Goal: Task Accomplishment & Management: Manage account settings

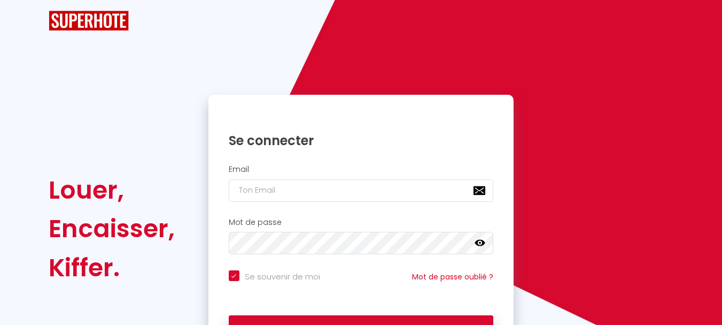
checkbox input "true"
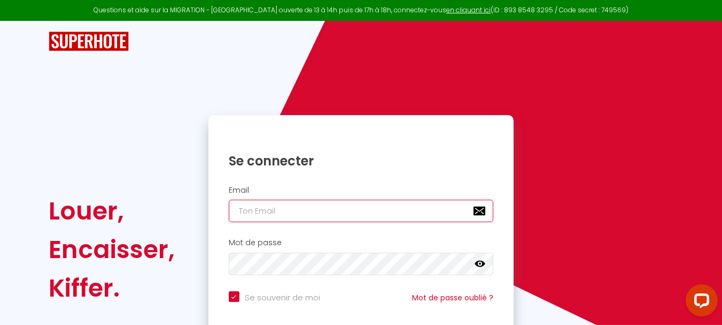
type input "[EMAIL_ADDRESS][DOMAIN_NAME]"
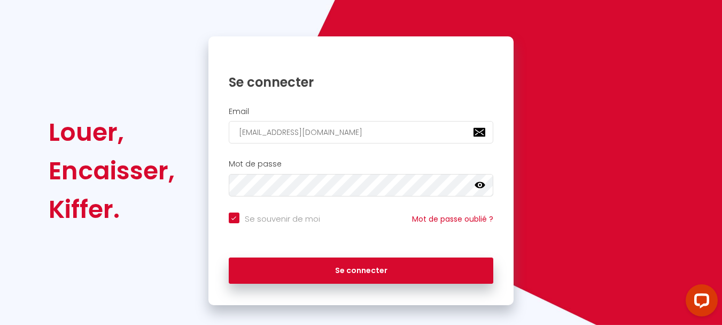
scroll to position [91, 0]
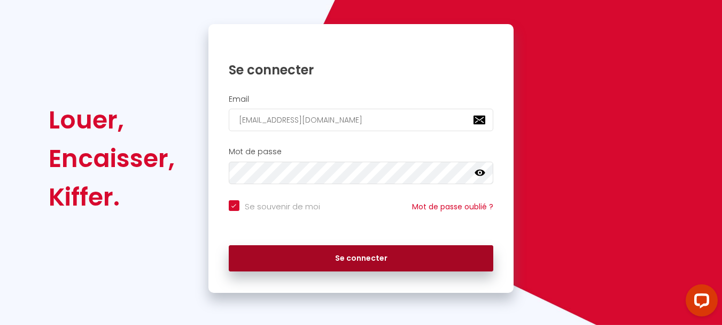
click at [387, 263] on button "Se connecter" at bounding box center [361, 258] width 265 height 27
checkbox input "true"
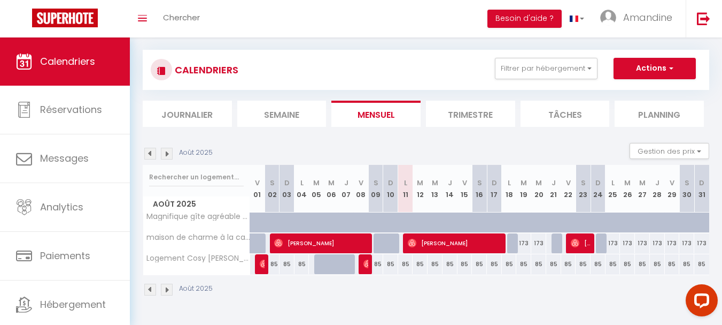
scroll to position [37, 0]
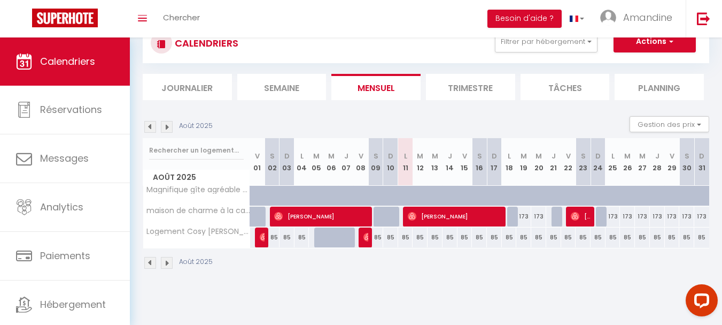
click at [465, 87] on li "Trimestre" at bounding box center [470, 87] width 89 height 26
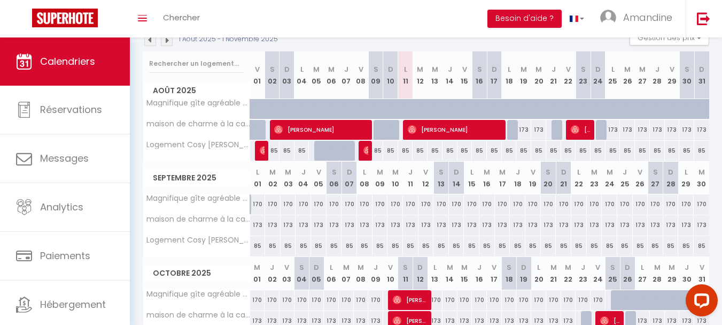
scroll to position [130, 0]
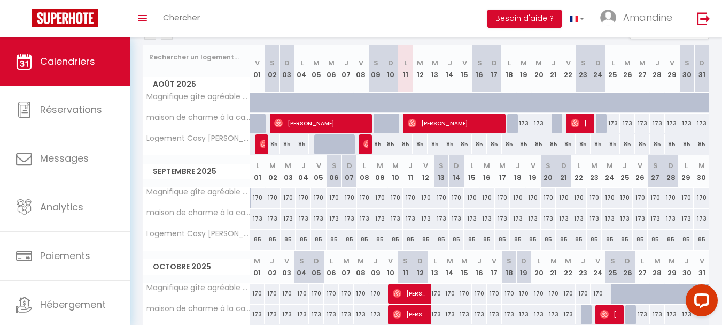
click at [611, 179] on th "M 24" at bounding box center [610, 171] width 16 height 33
click at [611, 166] on abbr "M" at bounding box center [610, 165] width 6 height 10
click at [609, 198] on div "170" at bounding box center [610, 198] width 16 height 20
type input "170"
type input "Mer 24 Septembre 2025"
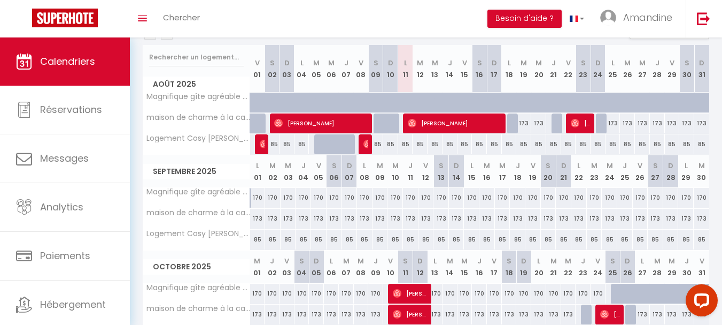
type input "Jeu 25 Septembre 2025"
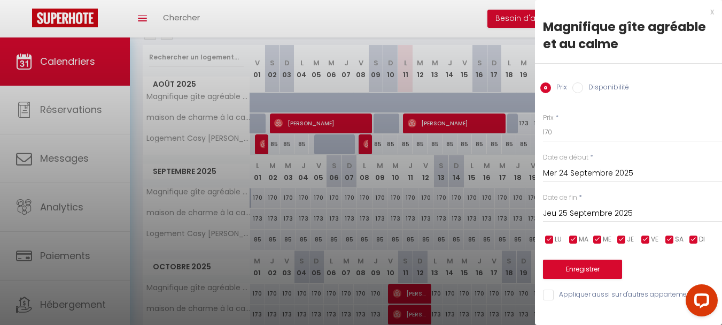
click at [574, 88] on input "Disponibilité" at bounding box center [578, 87] width 11 height 11
radio input "true"
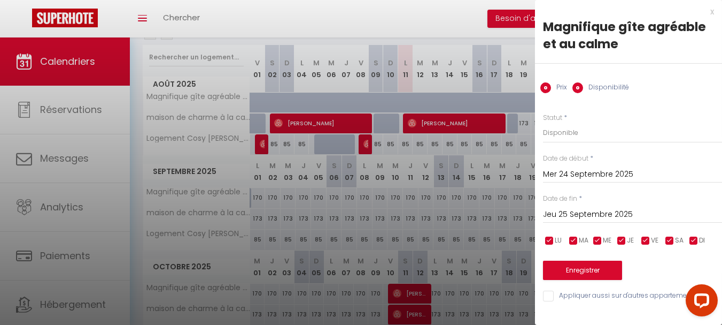
radio input "false"
click at [590, 213] on input "Jeu 25 Septembre 2025" at bounding box center [632, 214] width 179 height 14
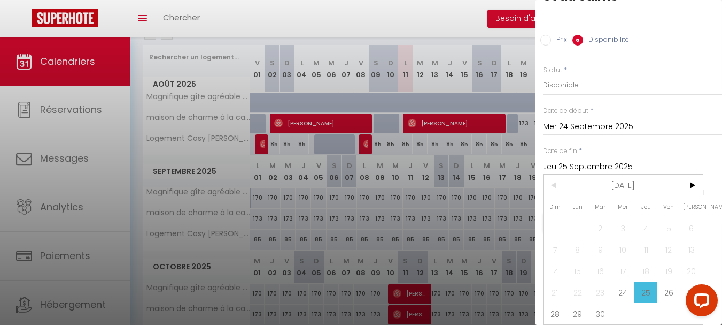
scroll to position [56, 0]
click at [558, 307] on span "28" at bounding box center [555, 313] width 23 height 21
type input "Dim 28 Septembre 2025"
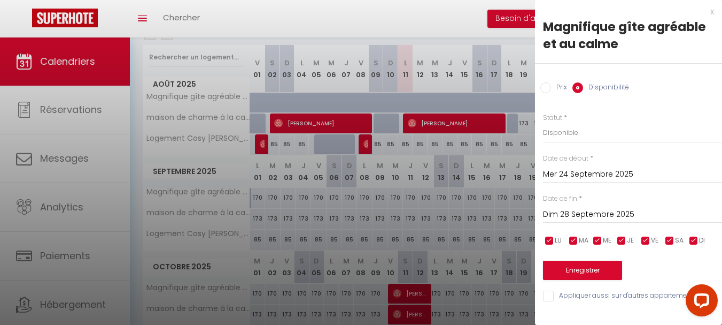
scroll to position [0, 0]
click at [559, 132] on select "Disponible Indisponible" at bounding box center [632, 132] width 179 height 20
select select "0"
click at [543, 122] on select "Disponible Indisponible" at bounding box center [632, 132] width 179 height 20
click at [606, 271] on button "Enregistrer" at bounding box center [582, 269] width 79 height 19
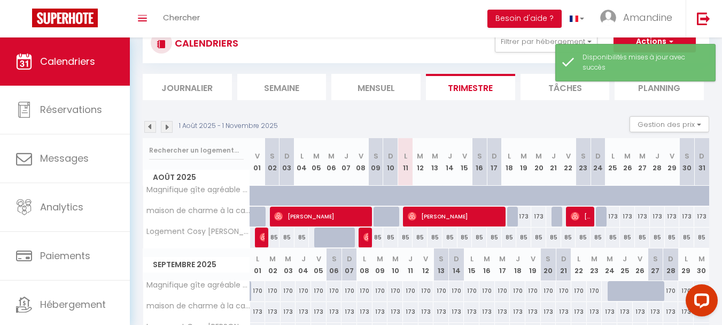
scroll to position [130, 0]
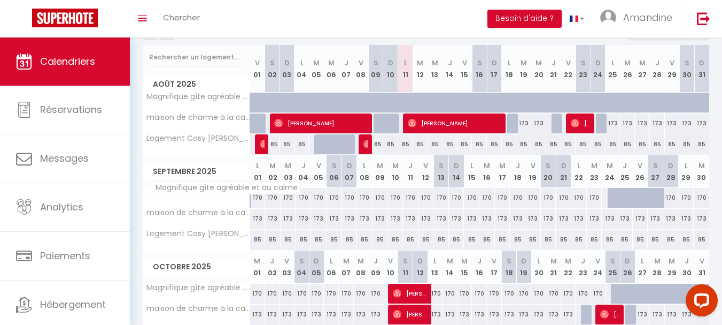
click at [199, 190] on span "Magnifique gîte agréable et au calme" at bounding box center [226, 187] width 150 height 13
click at [209, 189] on span "Magnifique gîte agréable et au calme" at bounding box center [226, 187] width 150 height 13
click at [219, 194] on span "Magnifique gîte agréable et au calme" at bounding box center [226, 187] width 150 height 13
click at [558, 180] on th "D 21" at bounding box center [564, 171] width 16 height 33
click at [557, 199] on div "170" at bounding box center [564, 198] width 16 height 20
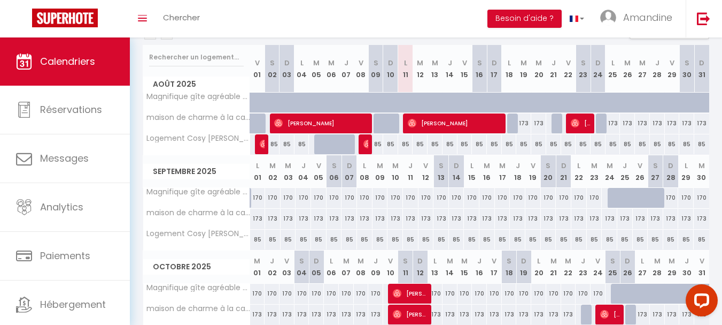
select select "1"
type input "Dim 21 Septembre 2025"
type input "Lun 22 Septembre 2025"
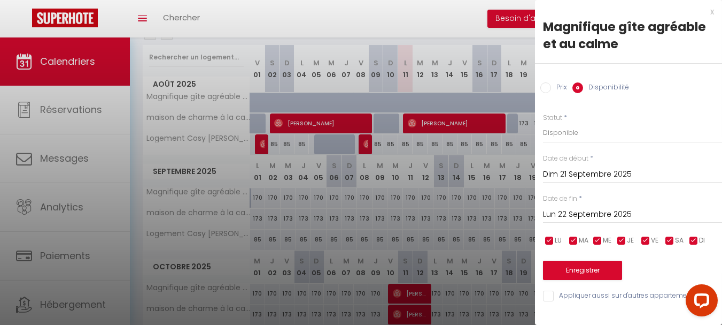
click at [569, 171] on input "Dim 21 Septembre 2025" at bounding box center [632, 174] width 179 height 14
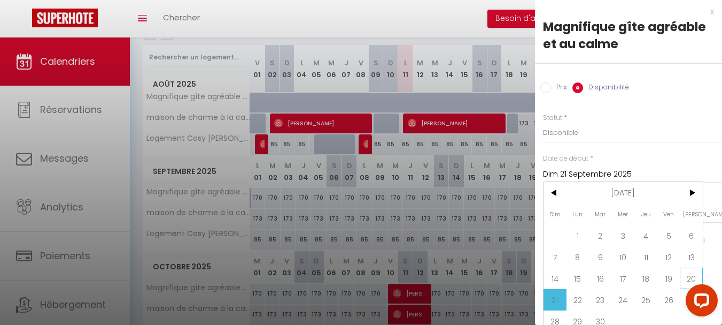
click at [690, 275] on span "20" at bounding box center [691, 277] width 23 height 21
type input "[DATE]"
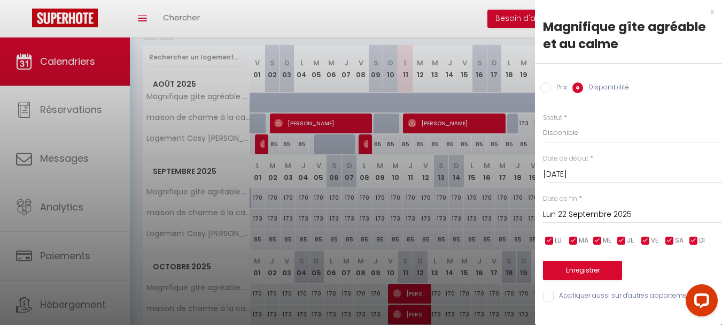
click at [580, 211] on input "Lun 22 Septembre 2025" at bounding box center [632, 214] width 179 height 14
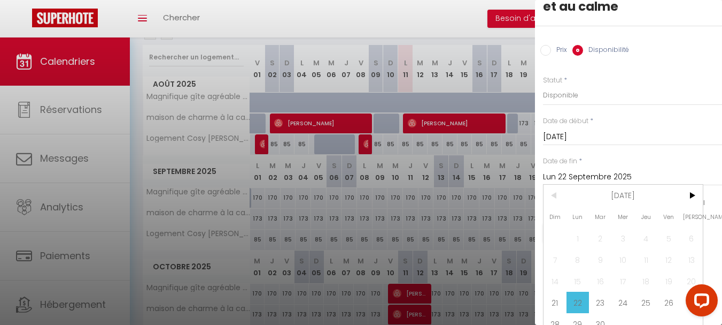
scroll to position [56, 0]
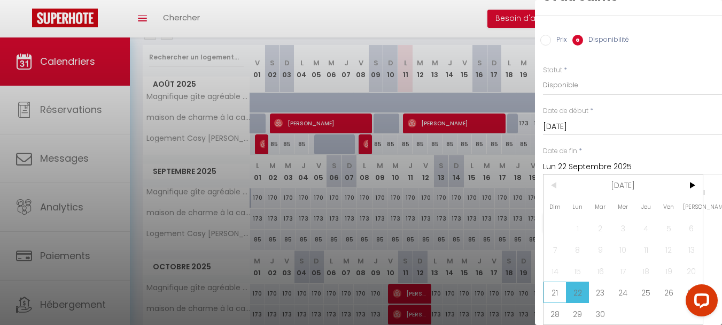
click at [553, 286] on span "21" at bounding box center [555, 291] width 23 height 21
type input "Dim 21 Septembre 2025"
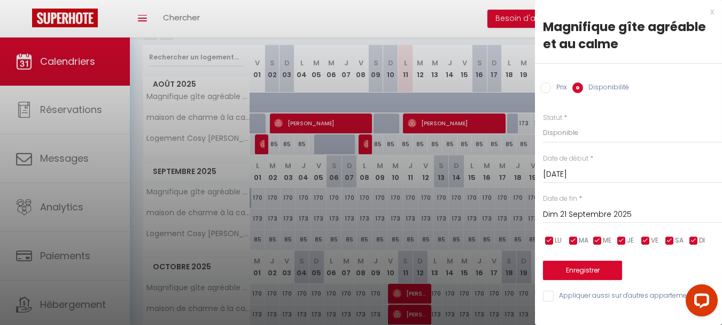
scroll to position [0, 0]
click at [588, 269] on button "Enregistrer" at bounding box center [582, 269] width 79 height 19
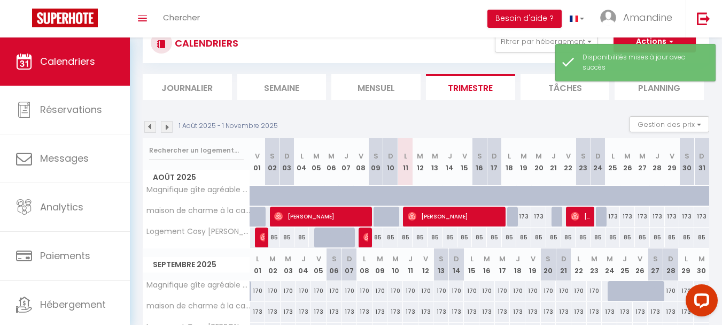
scroll to position [130, 0]
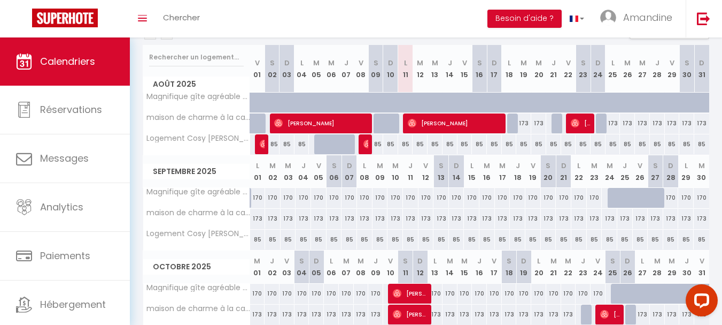
click at [557, 175] on th "D 21" at bounding box center [564, 171] width 16 height 33
click at [559, 201] on div "170" at bounding box center [564, 198] width 16 height 20
select select "1"
type input "Dim 21 Septembre 2025"
type input "Lun 22 Septembre 2025"
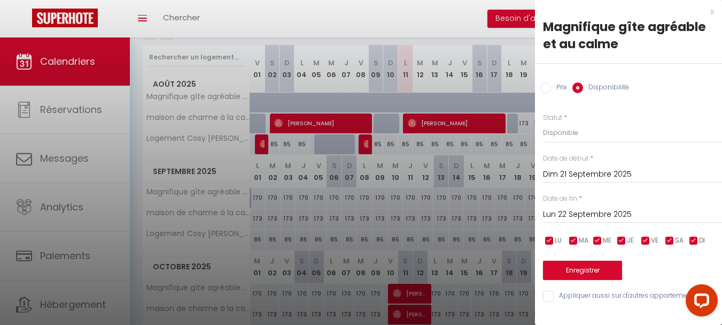
click at [592, 171] on input "Dim 21 Septembre 2025" at bounding box center [632, 174] width 179 height 14
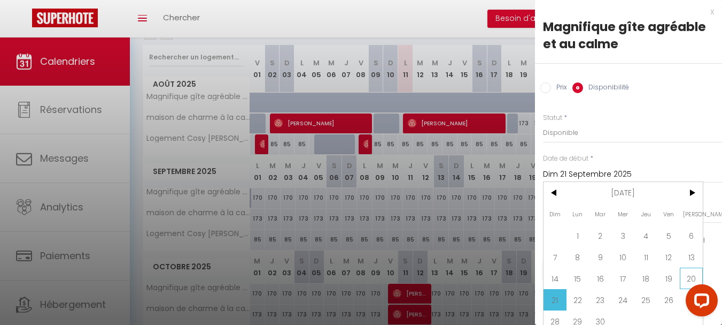
click at [694, 277] on span "20" at bounding box center [691, 277] width 23 height 21
type input "[DATE]"
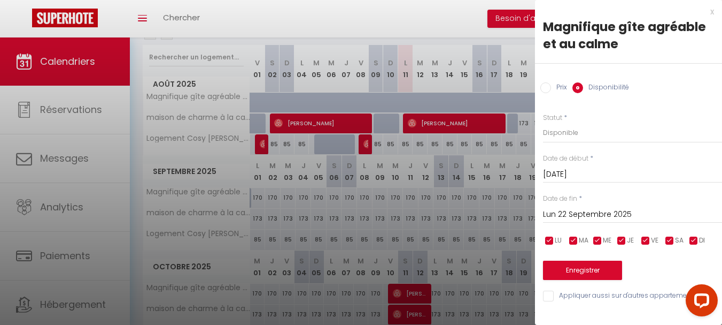
click at [579, 213] on input "Lun 22 Septembre 2025" at bounding box center [632, 214] width 179 height 14
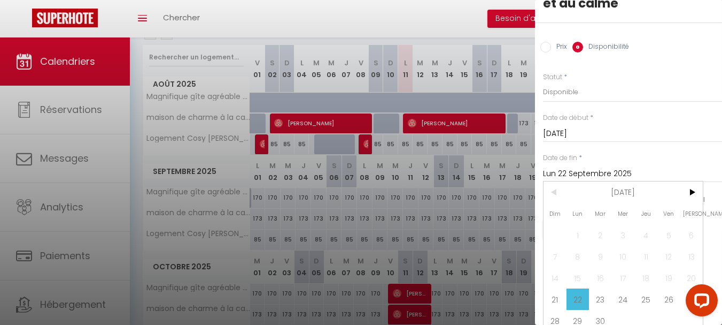
scroll to position [56, 0]
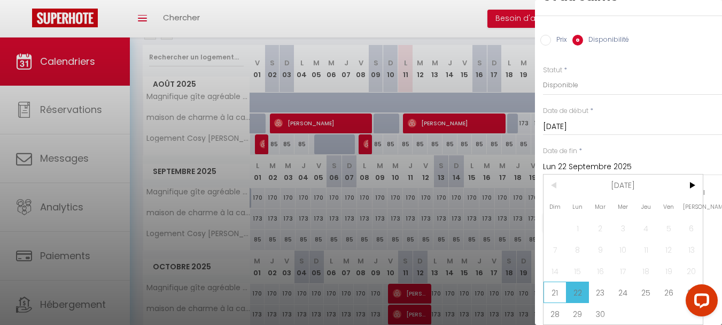
click at [555, 281] on span "21" at bounding box center [555, 291] width 23 height 21
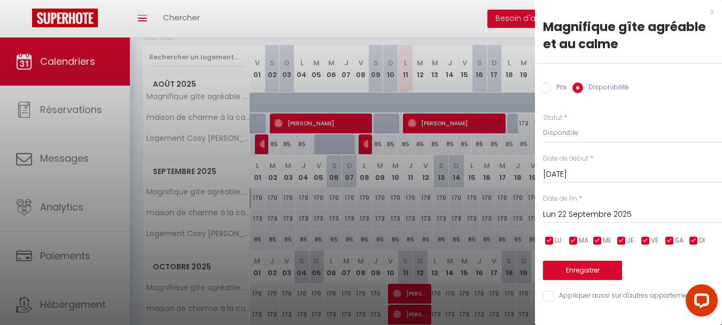
type input "Dim 21 Septembre 2025"
click at [580, 133] on select "Disponible Indisponible" at bounding box center [632, 132] width 179 height 20
select select "0"
click at [543, 122] on select "Disponible Indisponible" at bounding box center [632, 132] width 179 height 20
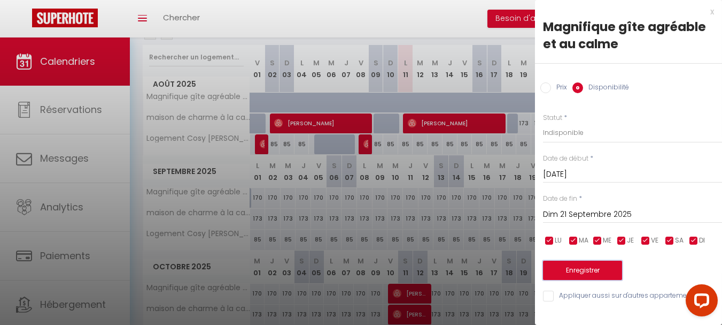
click at [583, 271] on button "Enregistrer" at bounding box center [582, 269] width 79 height 19
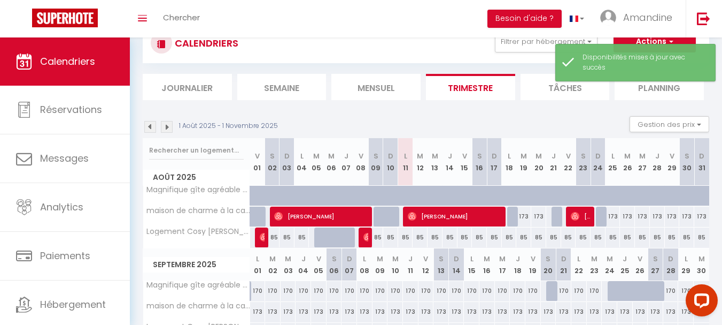
scroll to position [130, 0]
